Goal: Transaction & Acquisition: Download file/media

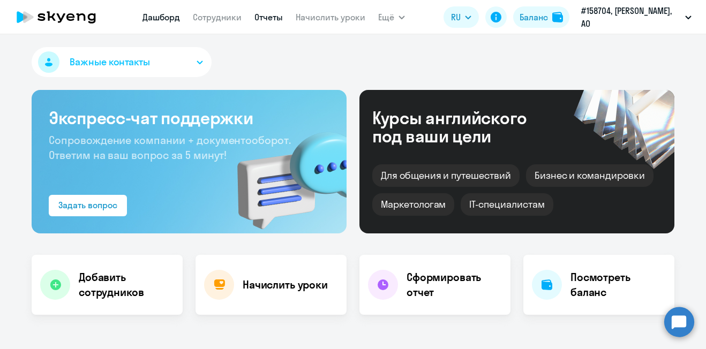
click at [271, 17] on link "Отчеты" at bounding box center [268, 17] width 28 height 11
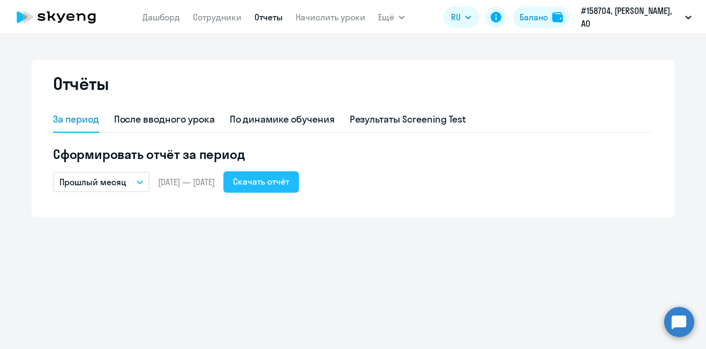
click at [289, 184] on div "Скачать отчёт" at bounding box center [261, 181] width 56 height 13
click at [399, 18] on icon "button" at bounding box center [401, 17] width 5 height 3
click at [398, 18] on icon "button" at bounding box center [401, 18] width 6 height 4
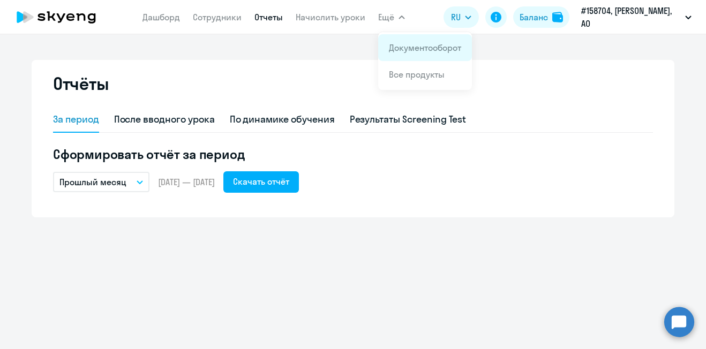
click at [397, 42] on link "Документооборот" at bounding box center [425, 47] width 72 height 11
